Goal: Information Seeking & Learning: Learn about a topic

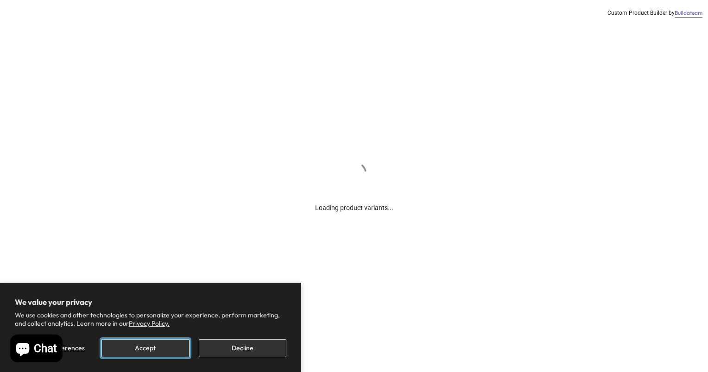
click at [149, 348] on button "Accept" at bounding box center [145, 349] width 88 height 18
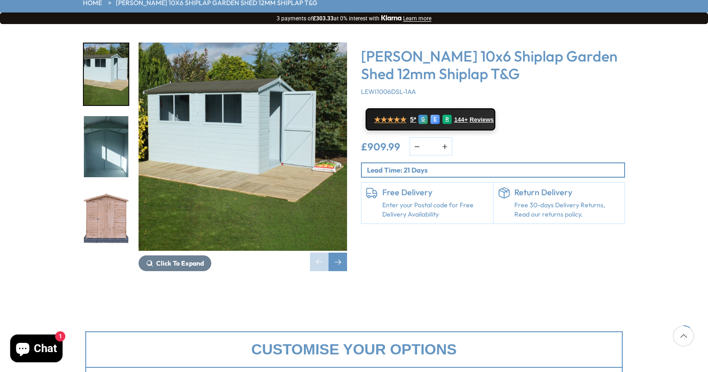
scroll to position [46, 0]
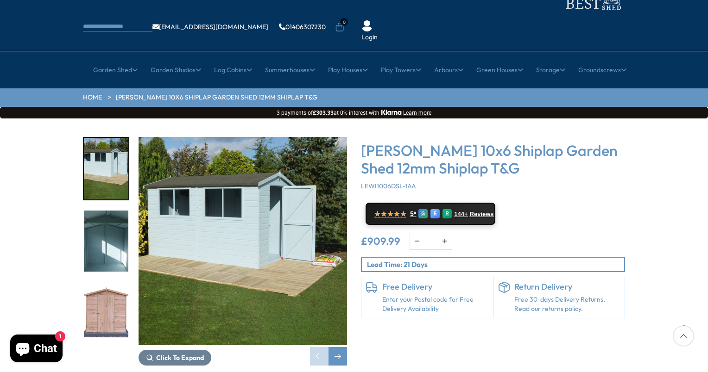
click at [99, 284] on img "3 / 17" at bounding box center [106, 314] width 44 height 62
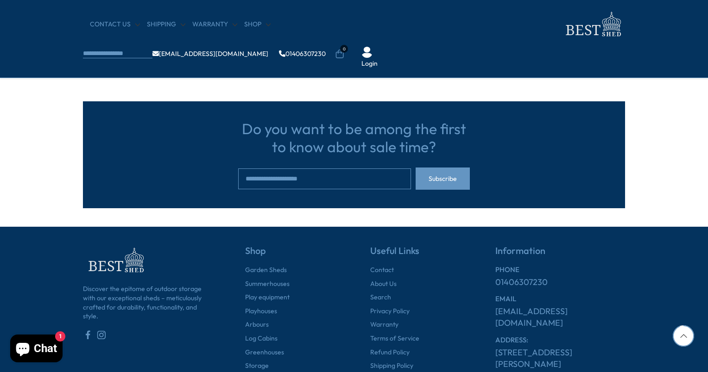
scroll to position [1436, 0]
